Goal: Task Accomplishment & Management: Use online tool/utility

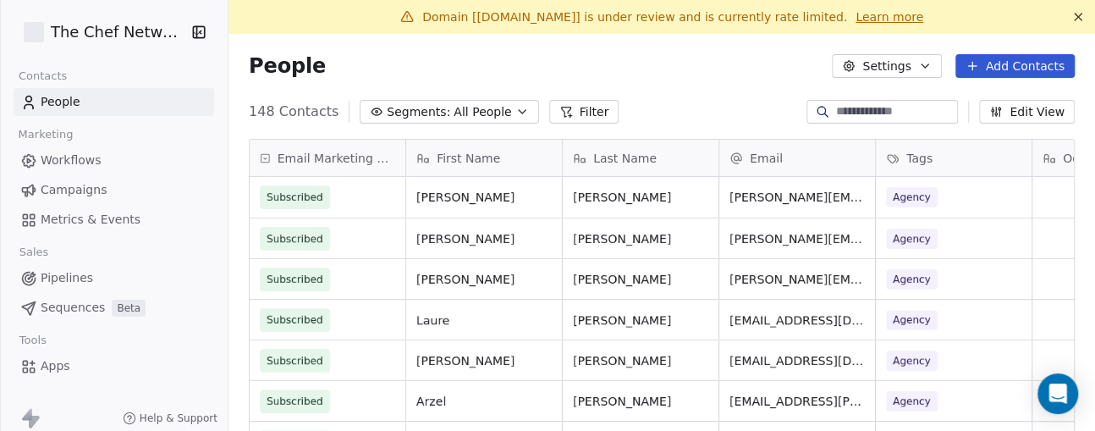
scroll to position [18, 18]
click at [97, 196] on span "Campaigns" at bounding box center [74, 190] width 66 height 18
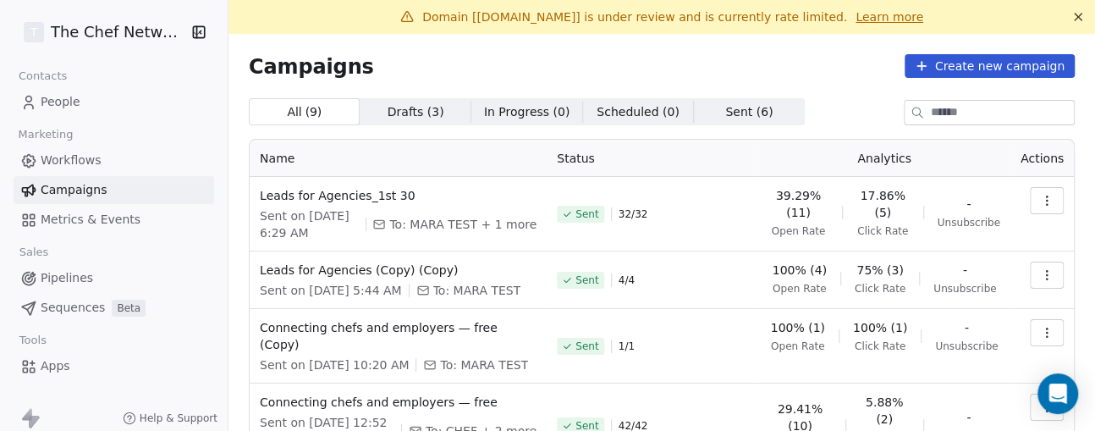
click at [820, 195] on icon "button" at bounding box center [1047, 201] width 14 height 14
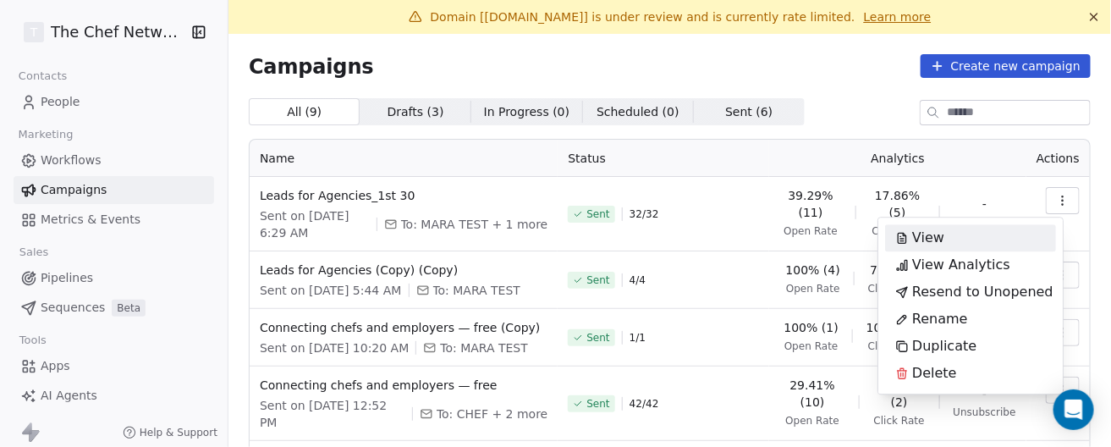
click at [820, 242] on div "View" at bounding box center [970, 237] width 171 height 27
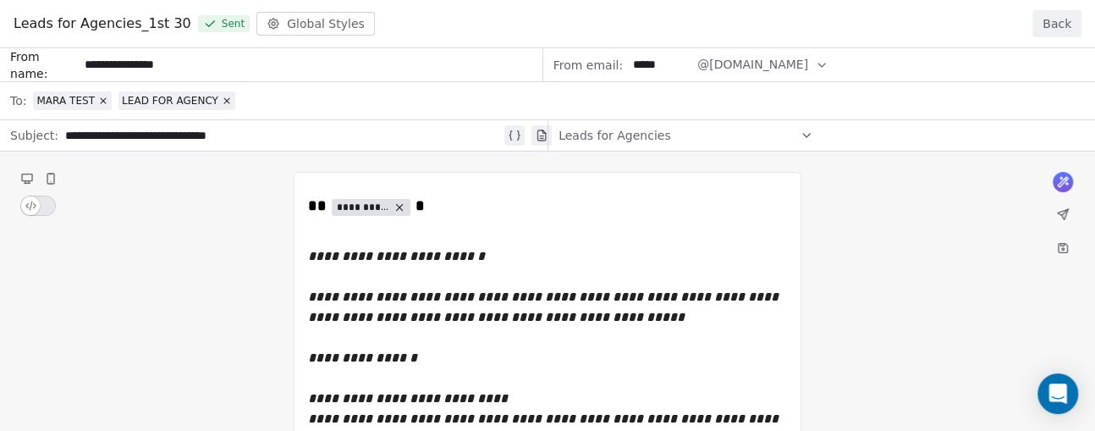
click at [820, 22] on button "Back" at bounding box center [1056, 23] width 49 height 27
